Goal: Transaction & Acquisition: Download file/media

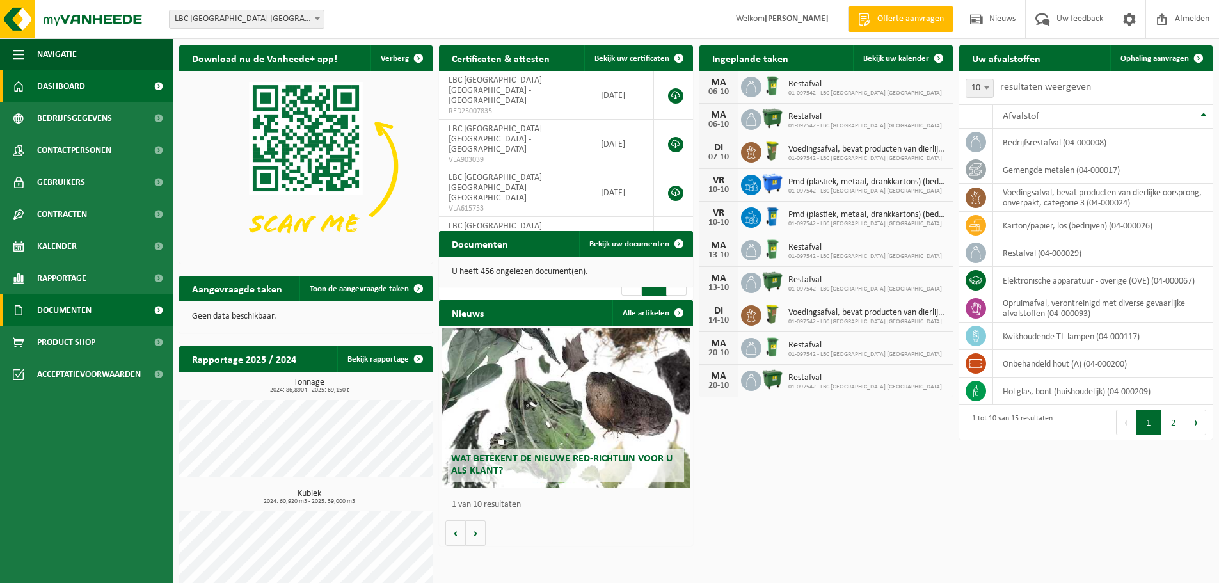
click at [74, 315] on span "Documenten" at bounding box center [64, 310] width 54 height 32
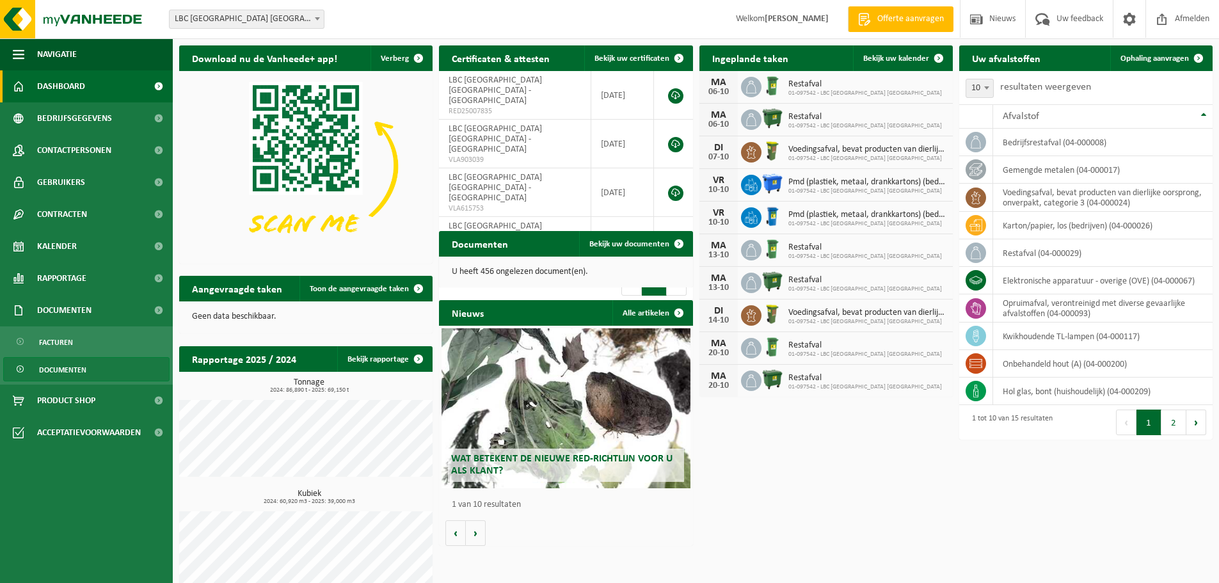
click at [70, 370] on span "Documenten" at bounding box center [62, 370] width 47 height 24
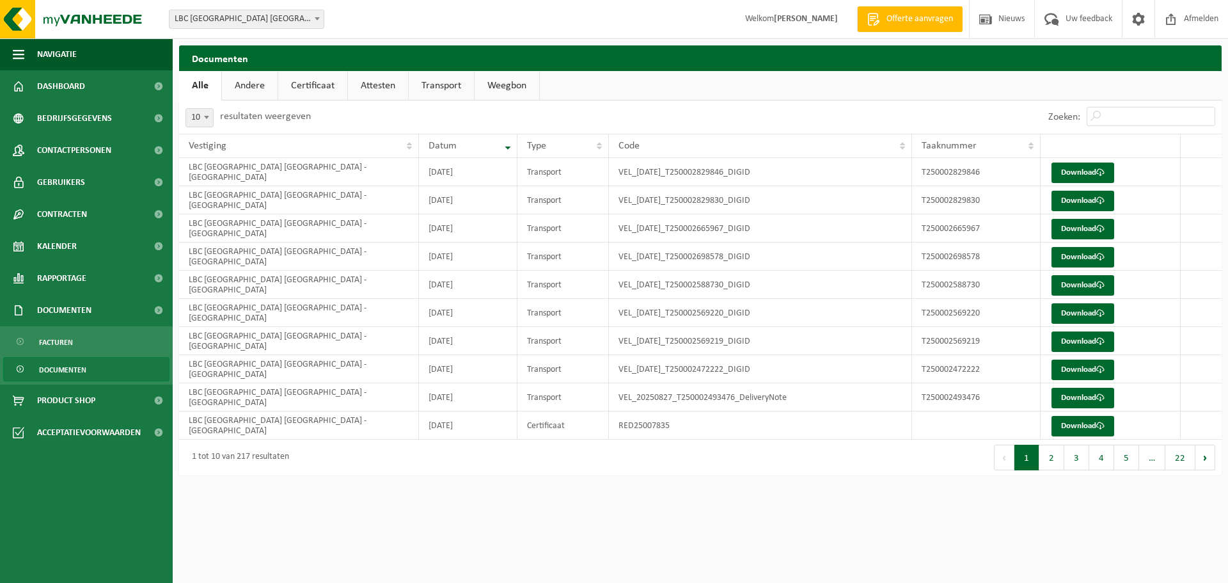
click at [315, 88] on link "Certificaat" at bounding box center [312, 85] width 69 height 29
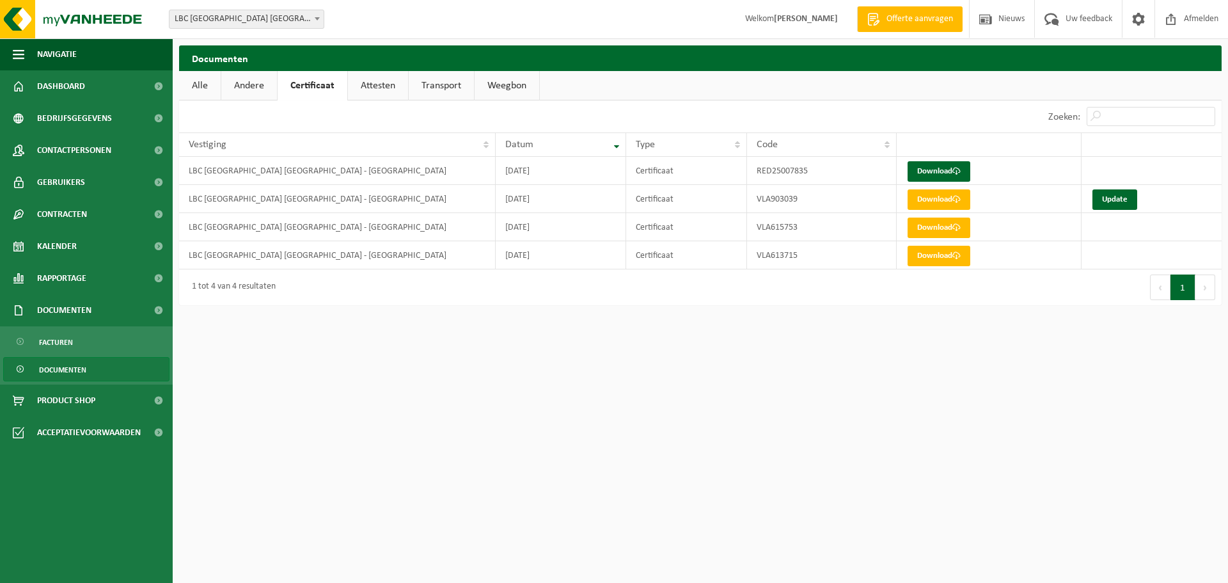
click at [255, 90] on link "Andere" at bounding box center [249, 85] width 56 height 29
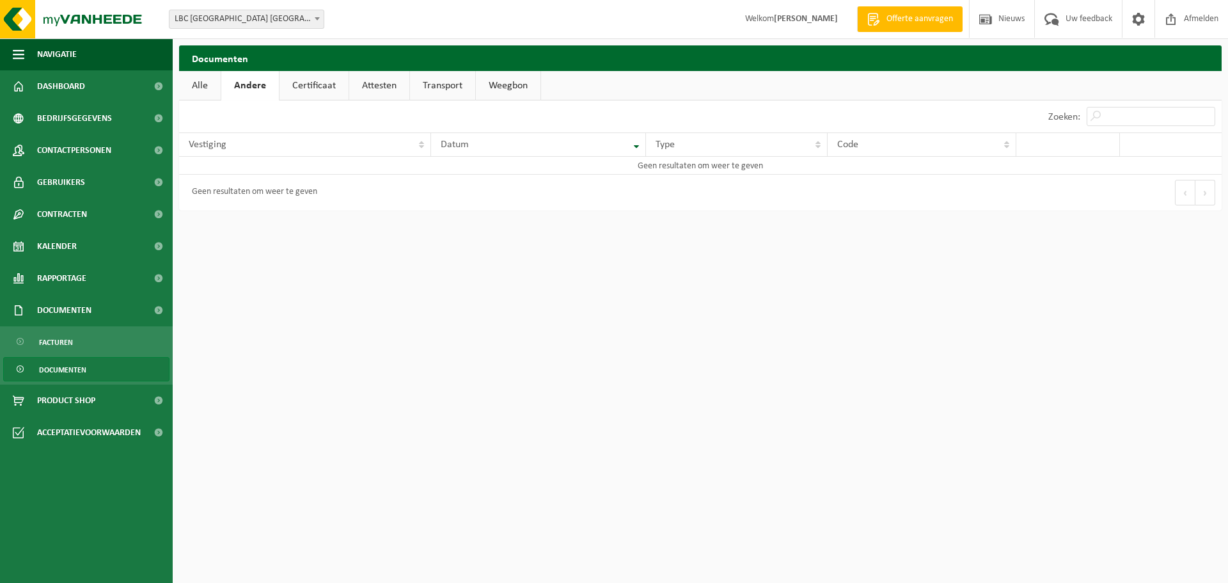
click at [195, 90] on link "Alle" at bounding box center [200, 85] width 42 height 29
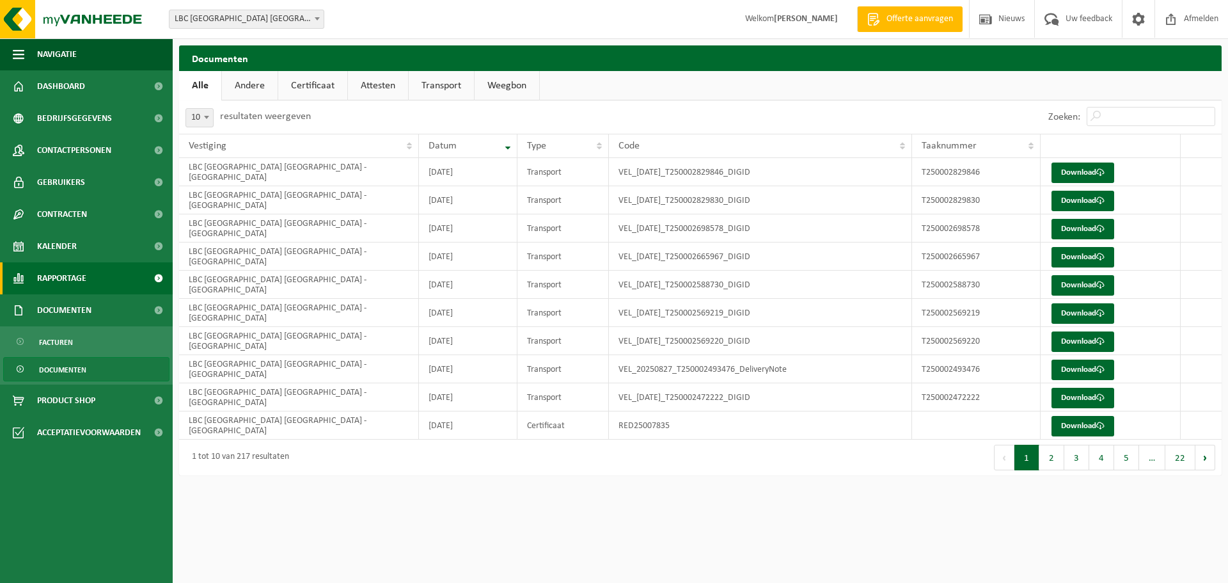
click at [76, 281] on span "Rapportage" at bounding box center [61, 278] width 49 height 32
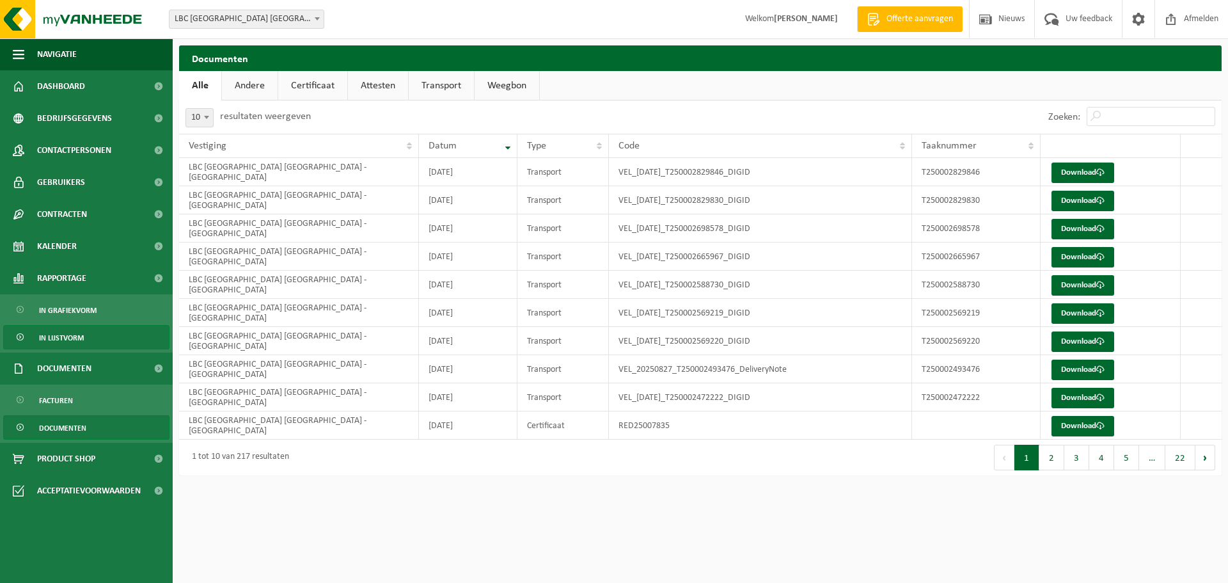
click at [75, 337] on span "In lijstvorm" at bounding box center [61, 338] width 45 height 24
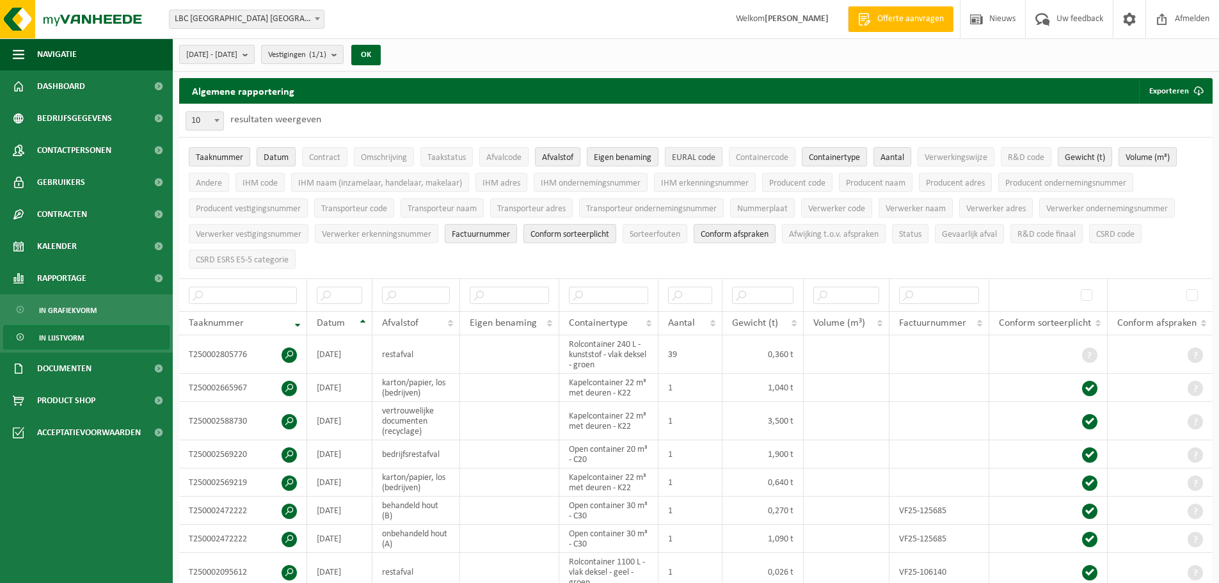
click at [704, 156] on span "EURAL code" at bounding box center [694, 158] width 44 height 10
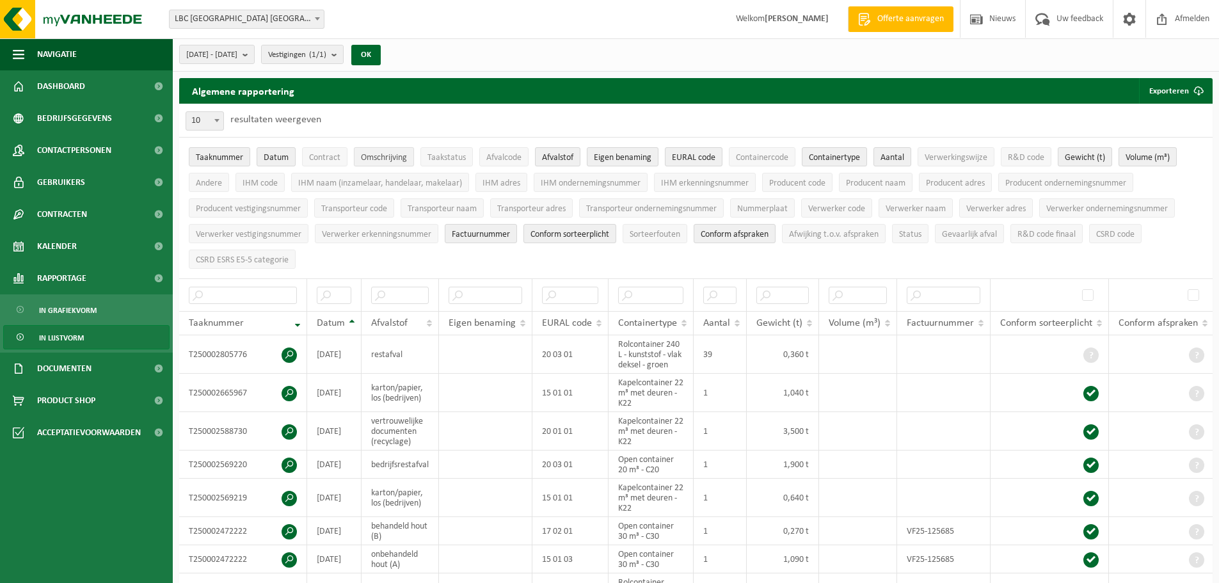
click at [392, 157] on span "Omschrijving" at bounding box center [384, 158] width 46 height 10
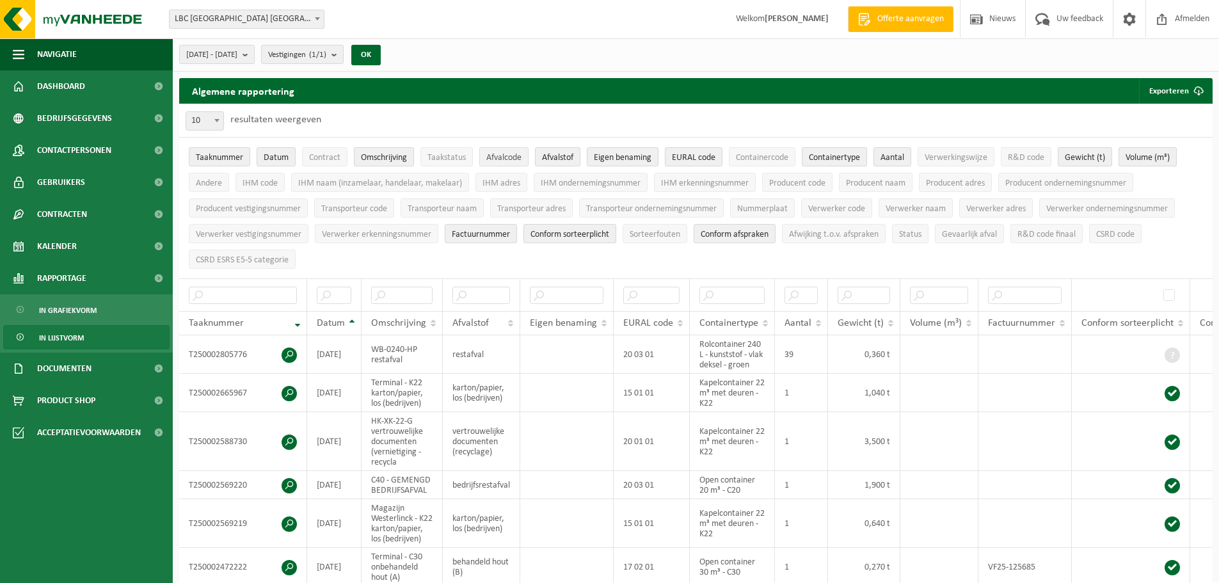
click at [505, 157] on span "Afvalcode" at bounding box center [503, 158] width 35 height 10
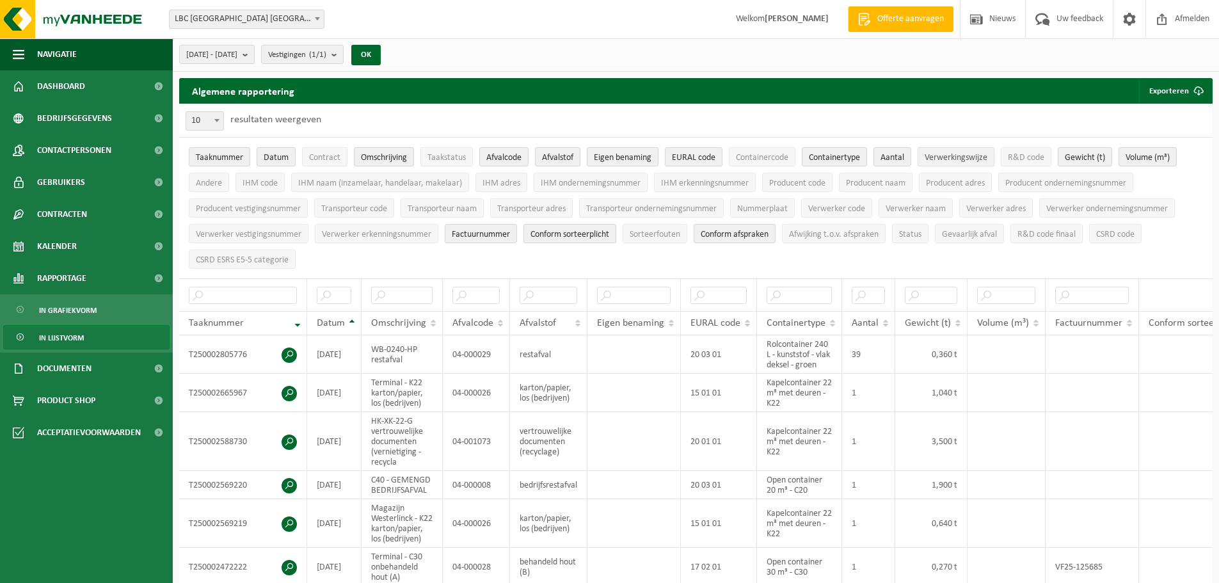
click at [970, 161] on span "Verwerkingswijze" at bounding box center [956, 158] width 63 height 10
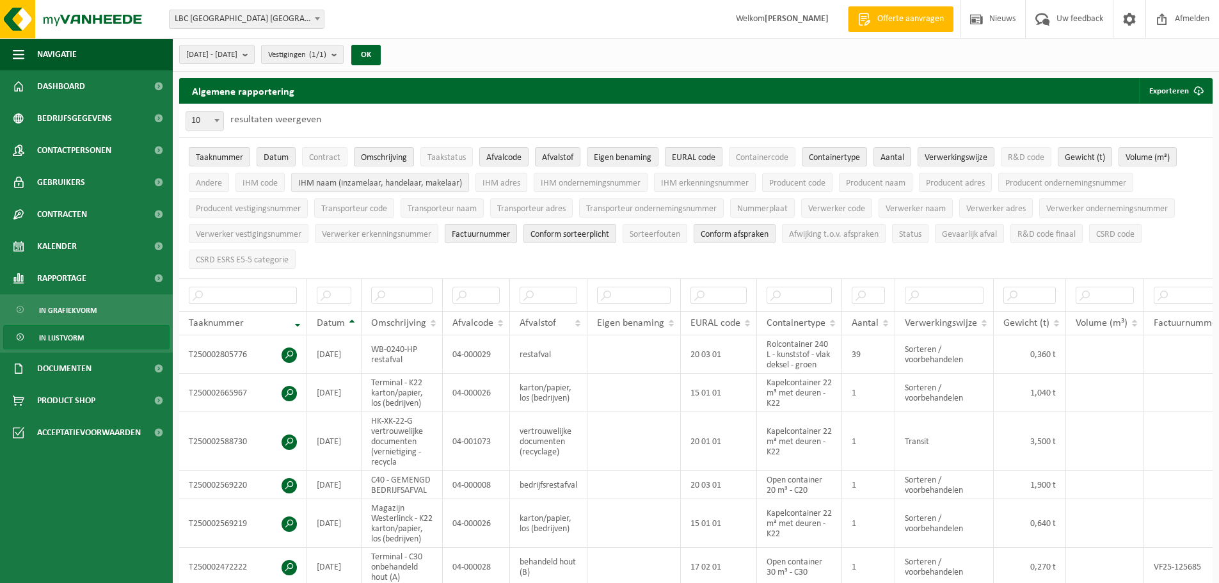
click at [415, 183] on span "IHM naam (inzamelaar, handelaar, makelaar)" at bounding box center [380, 184] width 164 height 10
click at [510, 186] on span "IHM adres" at bounding box center [501, 184] width 38 height 10
click at [575, 184] on span "IHM ondernemingsnummer" at bounding box center [591, 184] width 100 height 10
click at [692, 182] on span "IHM erkenningsnummer" at bounding box center [705, 184] width 88 height 10
click at [363, 210] on span "Transporteur code" at bounding box center [354, 209] width 66 height 10
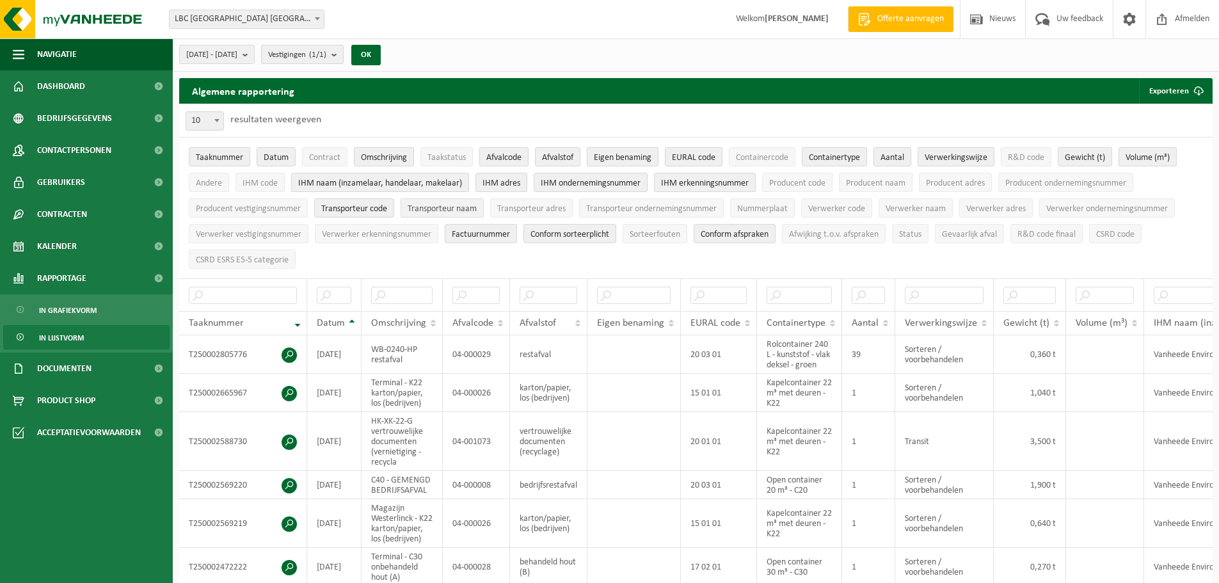
click at [431, 209] on span "Transporteur naam" at bounding box center [442, 209] width 69 height 10
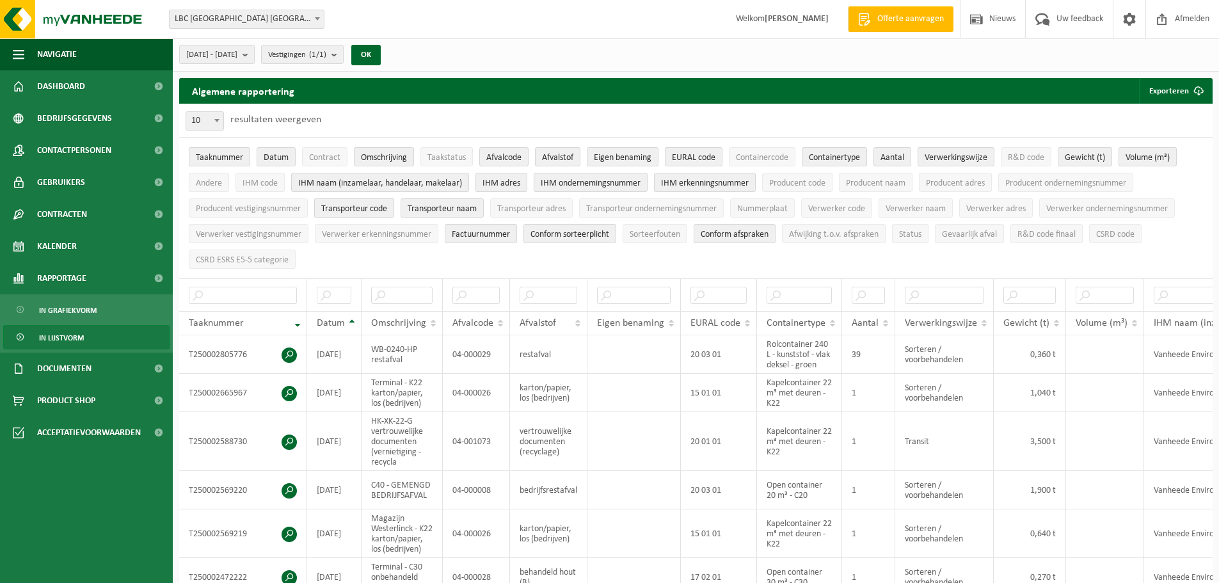
click at [372, 209] on span "Transporteur code" at bounding box center [354, 209] width 66 height 10
click at [539, 211] on span "Transporteur adres" at bounding box center [531, 209] width 68 height 10
click at [644, 209] on span "Transporteur ondernemingsnummer" at bounding box center [651, 209] width 131 height 10
click at [254, 54] on b "submit" at bounding box center [248, 54] width 12 height 18
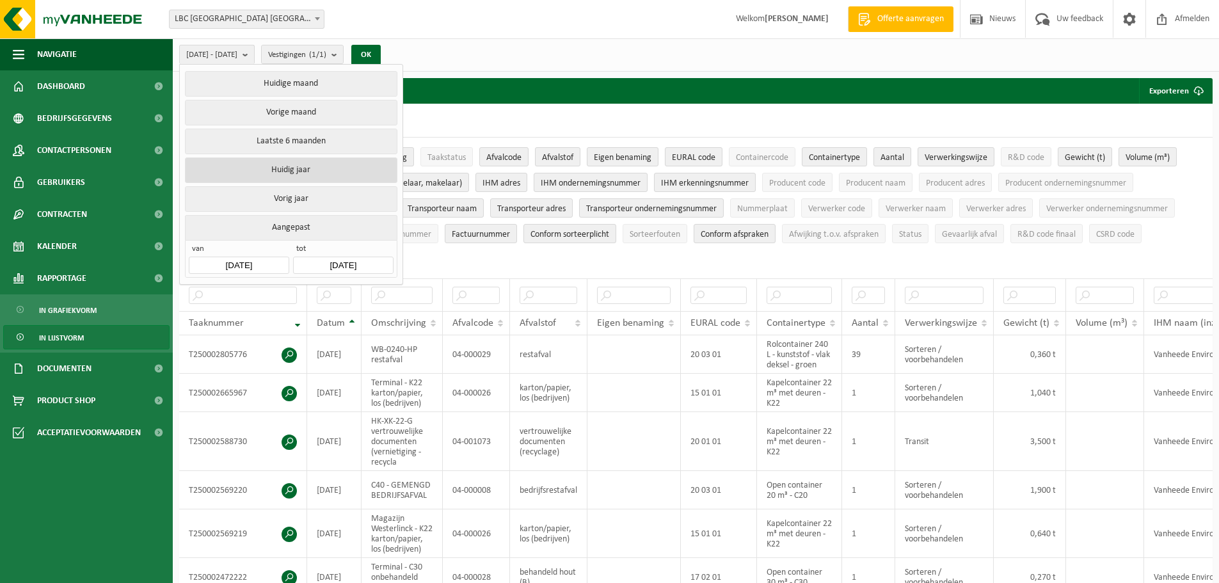
click at [305, 169] on button "Huidig jaar" at bounding box center [291, 170] width 212 height 26
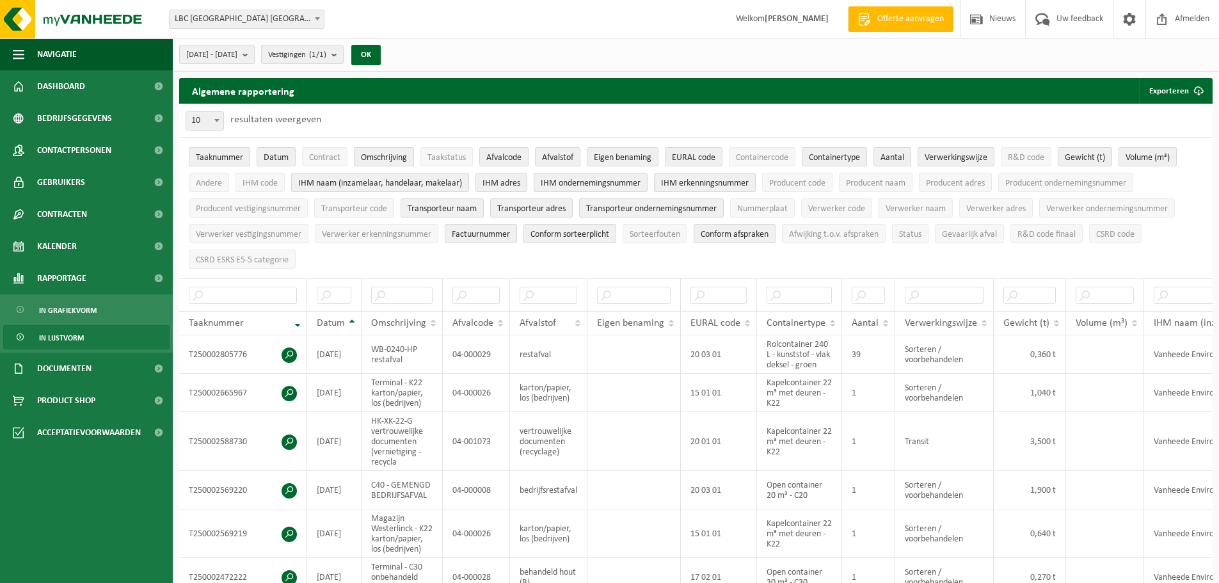
click at [494, 25] on div "Vestiging: LBC ANTWERPEN NV - ANTWERPEN LBC ANTWERPEN NV - ANTWERPEN Welkom GUY…" at bounding box center [609, 19] width 1219 height 39
click at [381, 55] on button "OK" at bounding box center [365, 55] width 29 height 20
click at [1177, 93] on button "Exporteren" at bounding box center [1175, 91] width 72 height 26
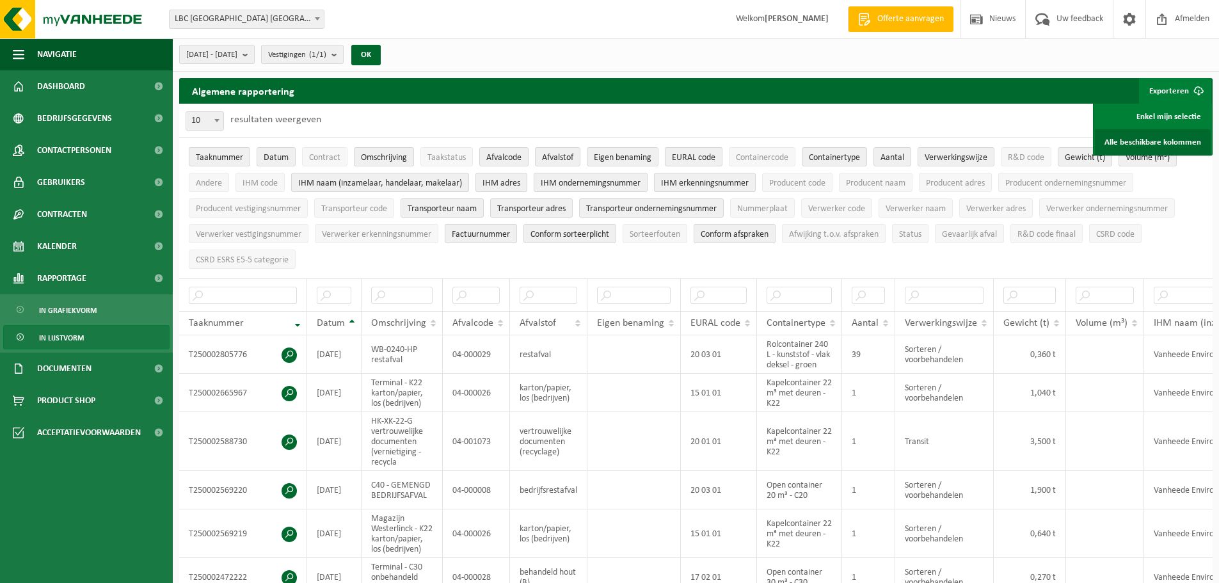
click at [1151, 144] on link "Alle beschikbare kolommen" at bounding box center [1153, 142] width 116 height 26
